Goal: Task Accomplishment & Management: Use online tool/utility

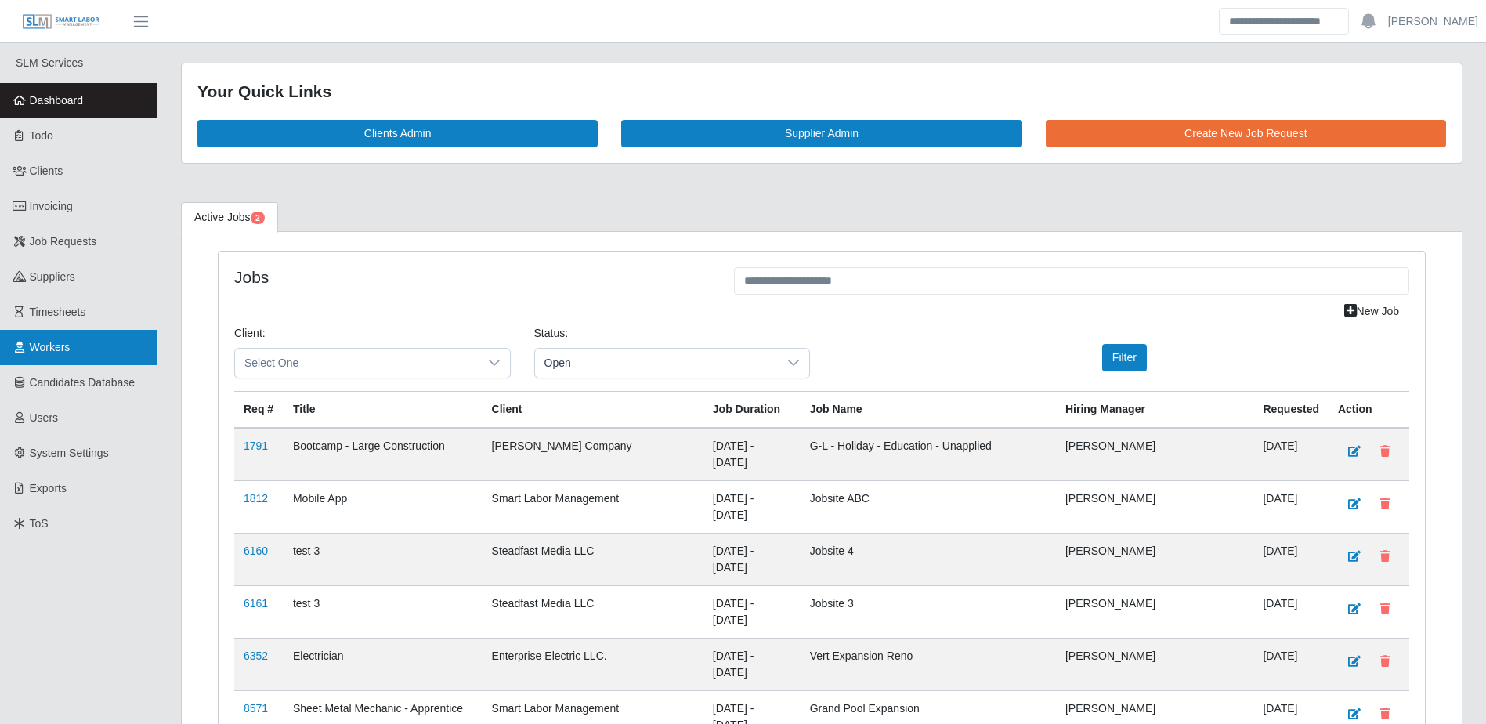
click at [58, 352] on span "Workers" at bounding box center [50, 347] width 41 height 13
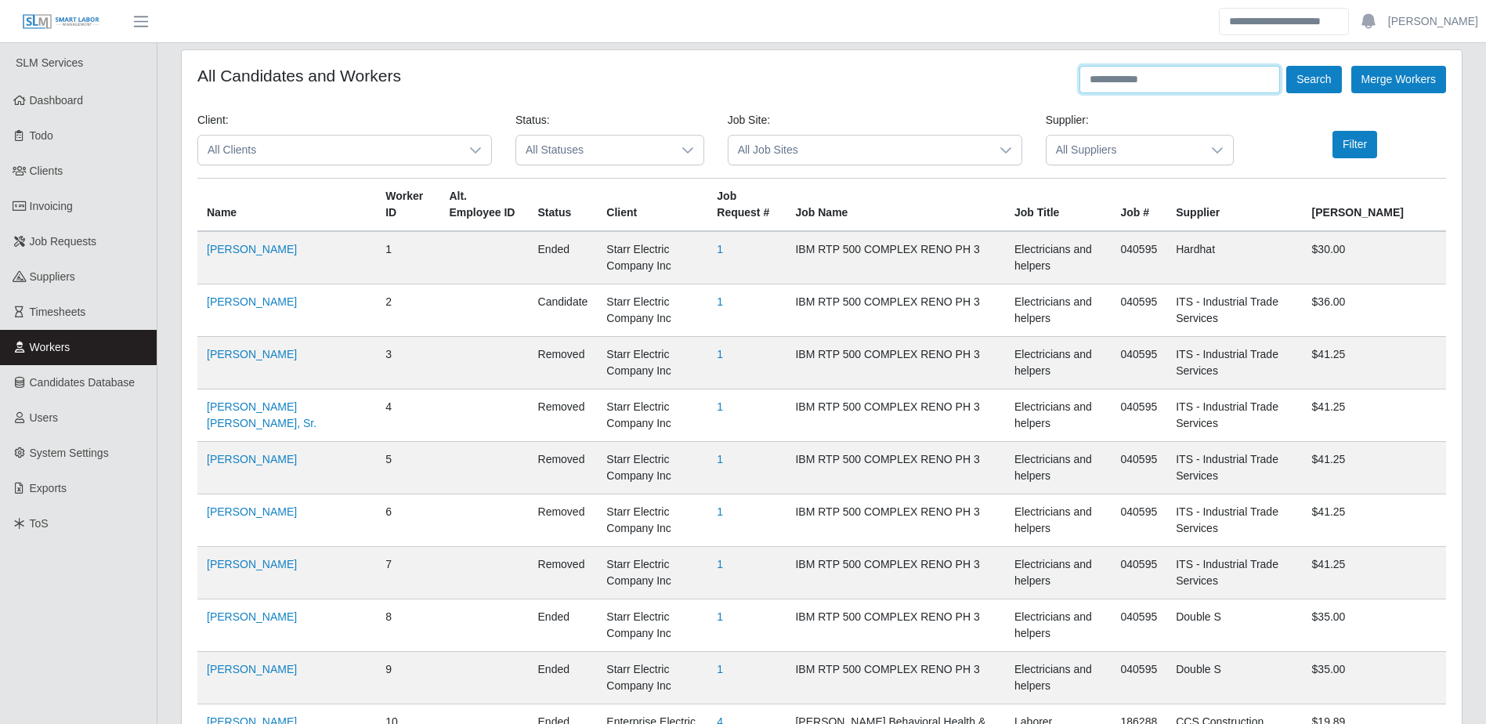
click at [1132, 79] on input "text" at bounding box center [1180, 79] width 201 height 27
type input "**********"
click at [1287, 66] on button "Search" at bounding box center [1314, 79] width 55 height 27
